Goal: Find specific page/section: Find specific page/section

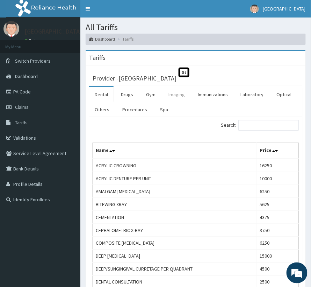
click at [184, 95] on link "Imaging" at bounding box center [177, 94] width 28 height 15
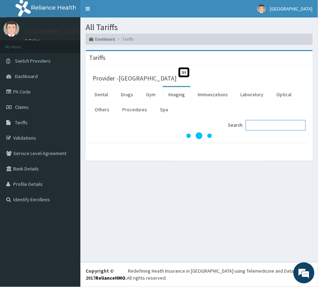
click at [261, 123] on input "Search:" at bounding box center [276, 125] width 60 height 10
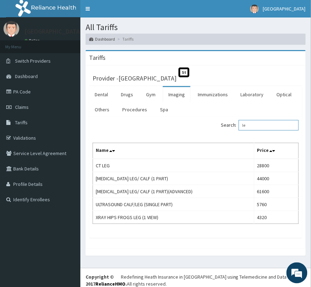
type input "l"
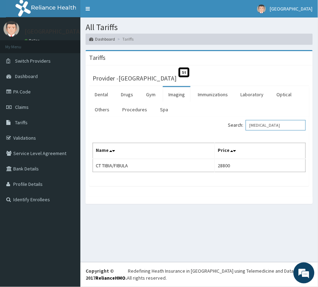
drag, startPoint x: 269, startPoint y: 124, endPoint x: 229, endPoint y: 130, distance: 40.9
click at [229, 130] on div "Search: [MEDICAL_DATA]" at bounding box center [255, 126] width 101 height 12
drag, startPoint x: 266, startPoint y: 126, endPoint x: 252, endPoint y: 127, distance: 13.7
click at [252, 127] on input "[MEDICAL_DATA]" at bounding box center [276, 125] width 60 height 10
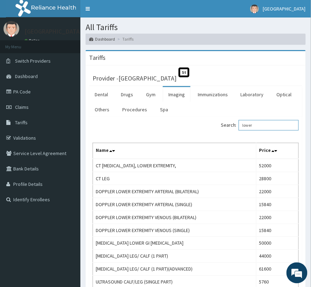
drag, startPoint x: 263, startPoint y: 125, endPoint x: 246, endPoint y: 129, distance: 17.2
click at [246, 129] on input "lower" at bounding box center [269, 125] width 60 height 10
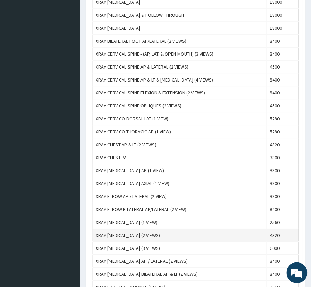
scroll to position [326, 0]
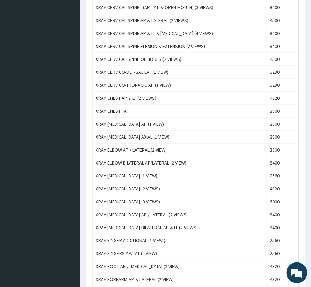
type input "xray"
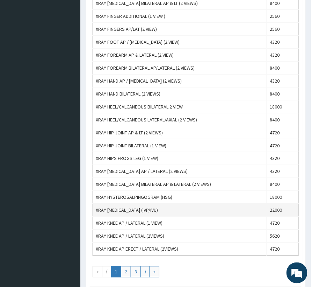
scroll to position [559, 0]
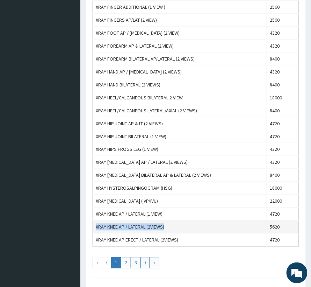
drag, startPoint x: 96, startPoint y: 233, endPoint x: 165, endPoint y: 235, distance: 68.6
click at [165, 233] on td "XRAY KNEE AP / LATERAL (2VIEWS)" at bounding box center [180, 226] width 174 height 13
copy td "XRAY KNEE AP / LATERAL (2VIEWS)"
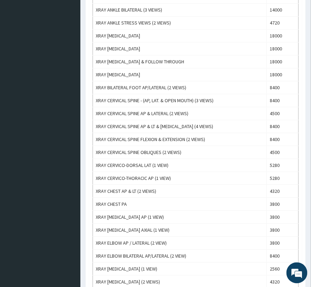
scroll to position [186, 0]
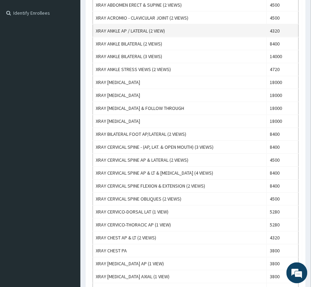
click at [133, 30] on td "XRAY ANKLE AP / LATERAL (2 VIEW)" at bounding box center [180, 30] width 174 height 13
click at [130, 31] on td "XRAY ANKLE AP / LATERAL (2 VIEW)" at bounding box center [180, 30] width 174 height 13
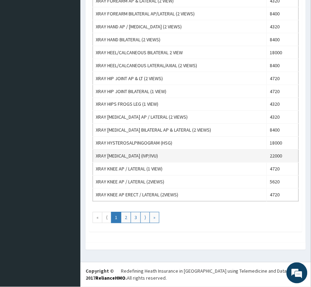
scroll to position [611, 0]
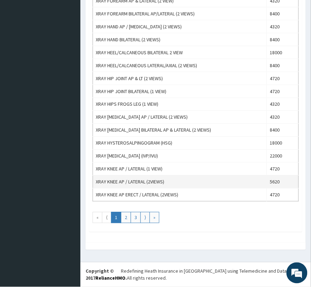
click at [106, 182] on td "XRAY KNEE AP / LATERAL (2VIEWS)" at bounding box center [180, 181] width 174 height 13
copy td "XRAY KNEE AP / LATERAL (2VIEWS)"
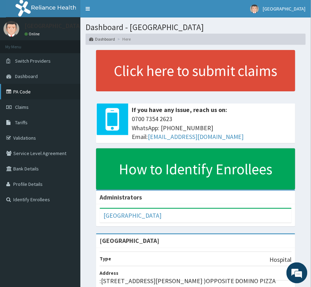
click at [21, 88] on link "PA Code" at bounding box center [40, 91] width 80 height 15
